Goal: Task Accomplishment & Management: Manage account settings

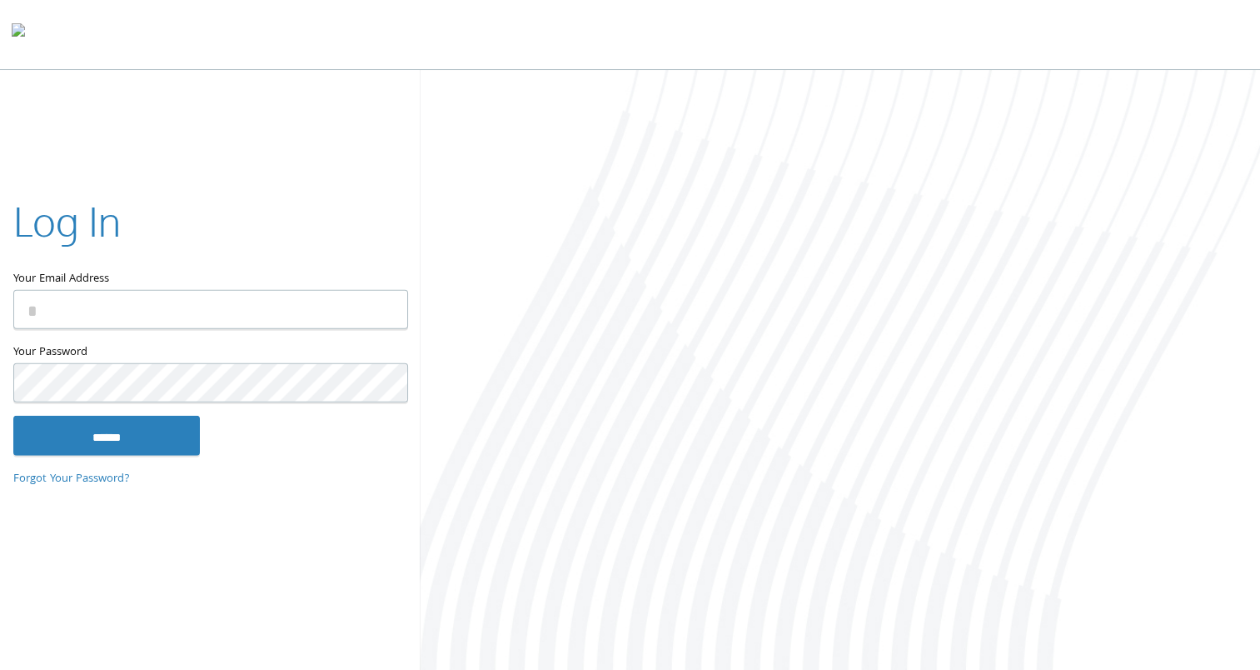
type input "**********"
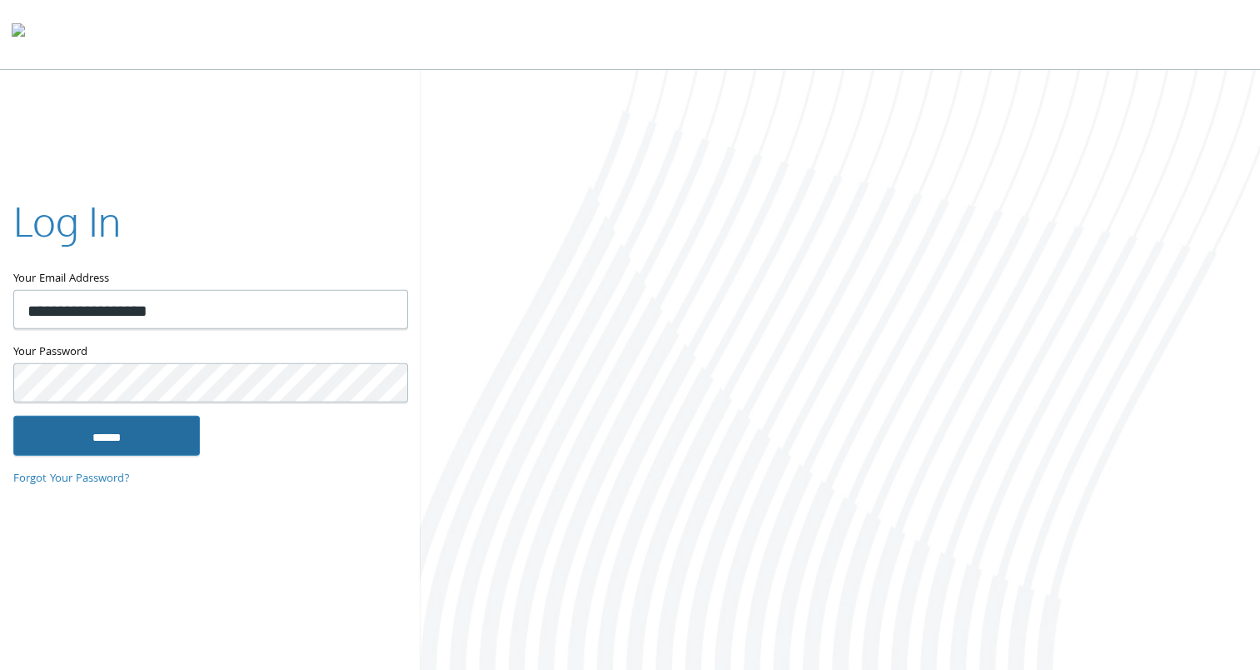
click at [120, 423] on input "******" at bounding box center [106, 435] width 187 height 40
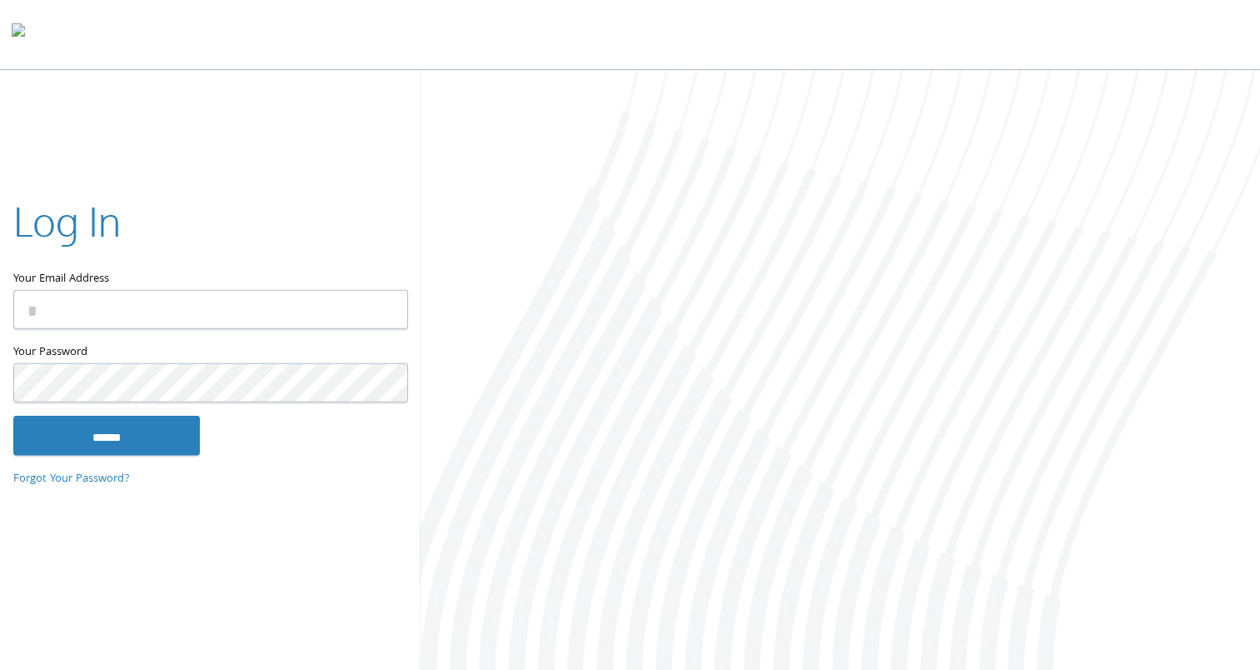
type input "**********"
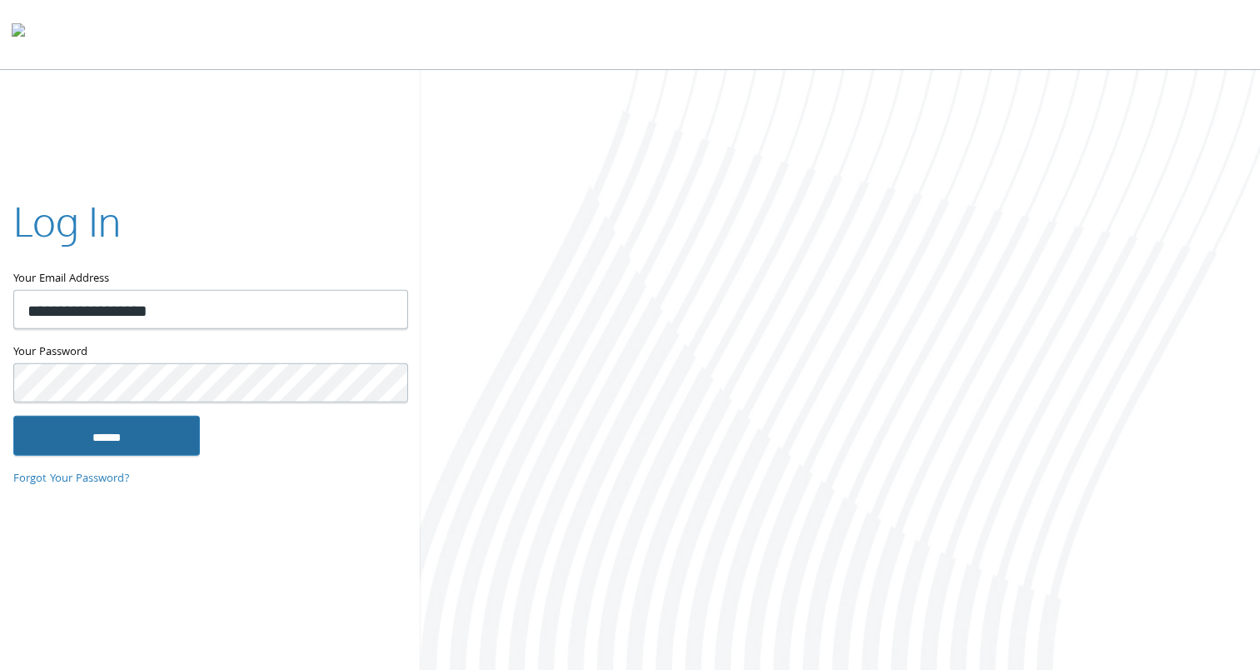
click at [141, 436] on input "******" at bounding box center [106, 435] width 187 height 40
